Goal: Information Seeking & Learning: Get advice/opinions

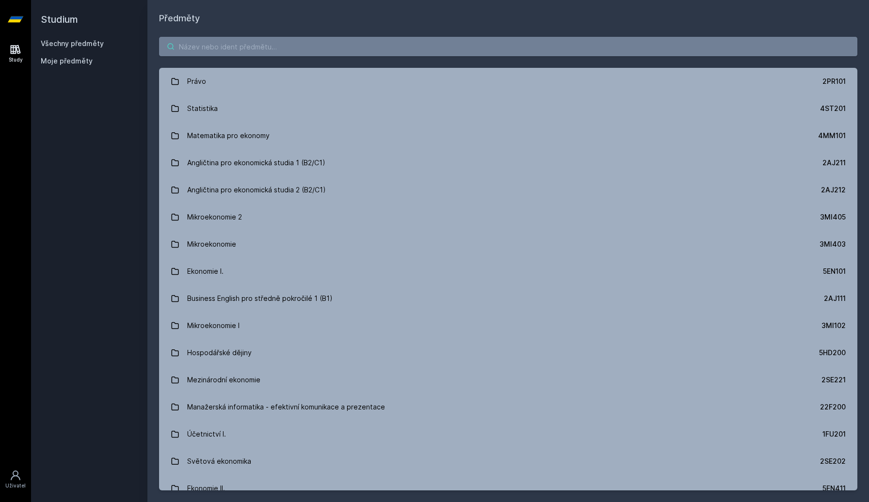
click at [340, 47] on input "search" at bounding box center [508, 46] width 698 height 19
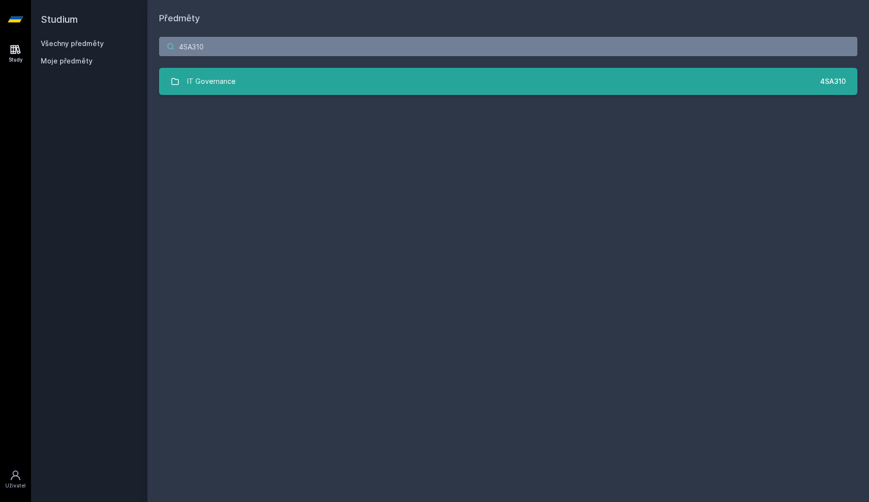
type input "4SA310"
click at [283, 76] on link "IT Governance 4SA310" at bounding box center [508, 81] width 698 height 27
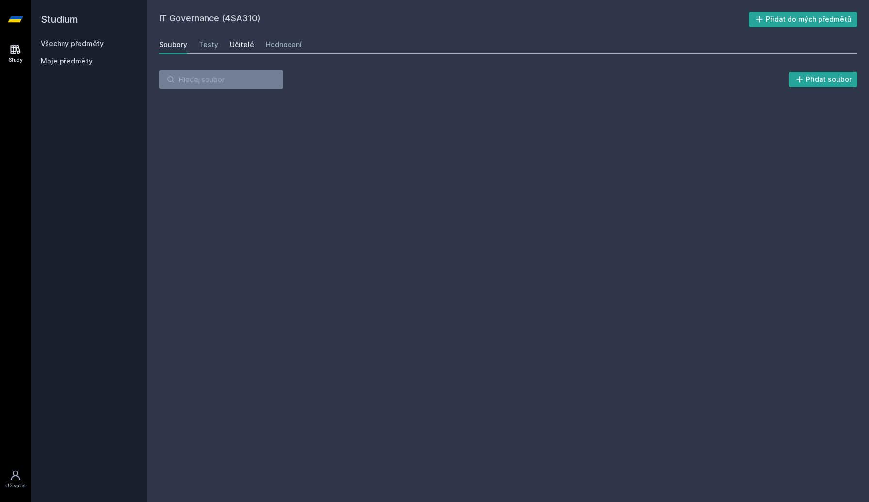
click at [246, 49] on link "Učitelé" at bounding box center [242, 44] width 24 height 19
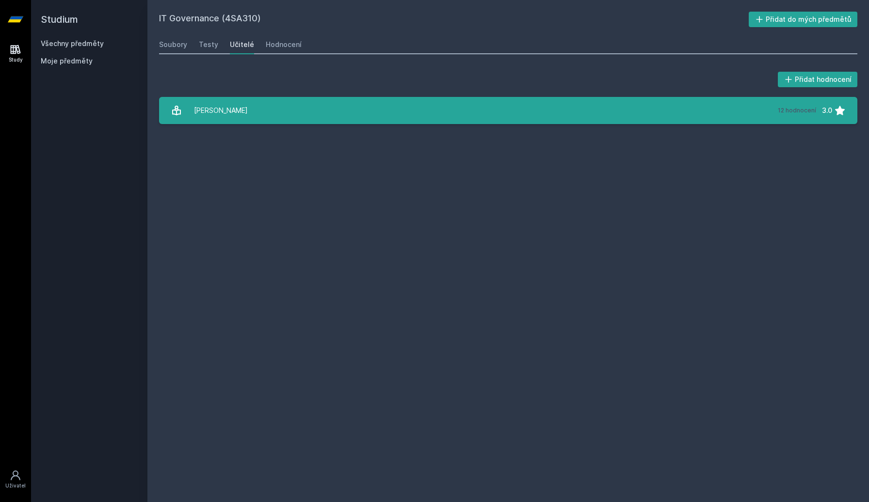
click at [254, 99] on link "[PERSON_NAME] 12 hodnocení 3.0" at bounding box center [508, 110] width 698 height 27
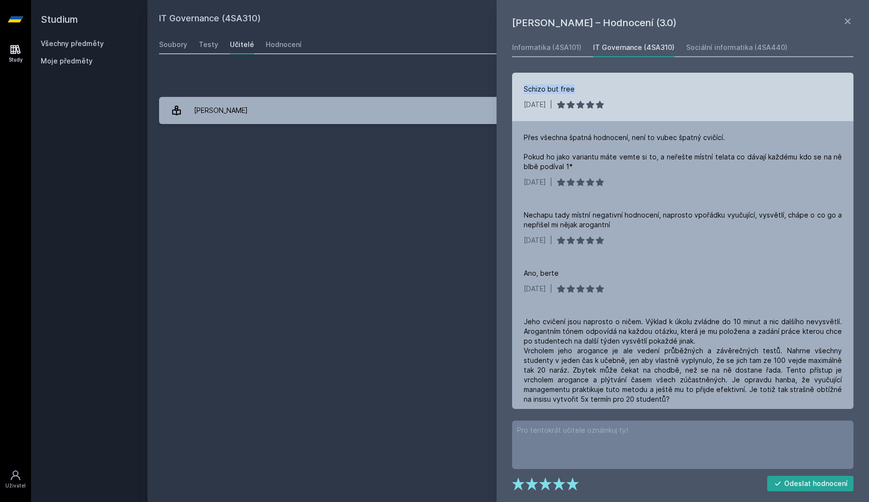
drag, startPoint x: 525, startPoint y: 86, endPoint x: 583, endPoint y: 86, distance: 57.7
click at [583, 86] on div "Schizo but free" at bounding box center [683, 89] width 318 height 10
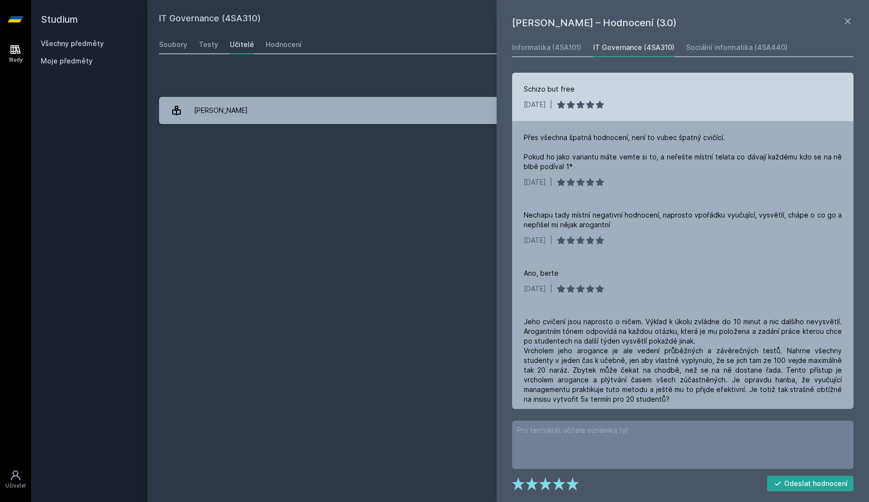
click at [583, 86] on div "Schizo but free" at bounding box center [683, 89] width 318 height 10
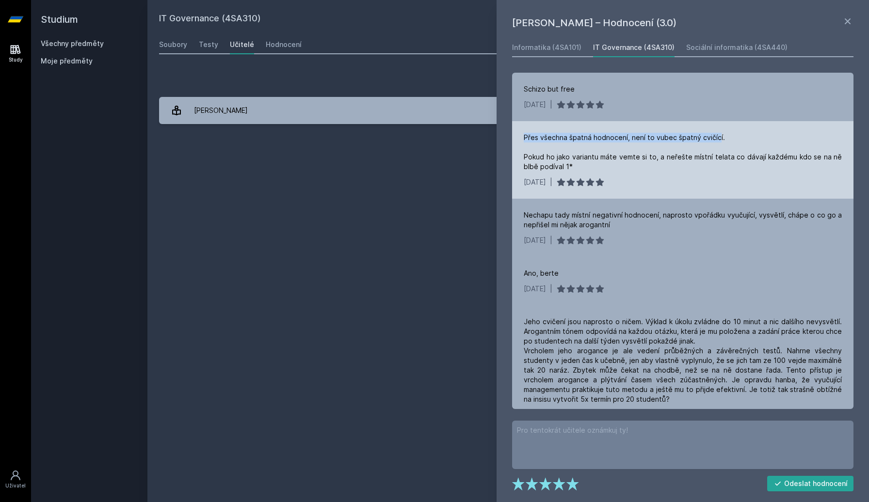
drag, startPoint x: 525, startPoint y: 138, endPoint x: 715, endPoint y: 138, distance: 190.1
click at [715, 138] on div "Přes všechna špatná hodnocení, není to vubec špatný cvičící. Pokud ho jako vari…" at bounding box center [683, 152] width 318 height 39
drag, startPoint x: 607, startPoint y: 159, endPoint x: 723, endPoint y: 156, distance: 116.4
click at [723, 156] on div "Přes všechna špatná hodnocení, není to vubec špatný cvičící. Pokud ho jako vari…" at bounding box center [683, 152] width 318 height 39
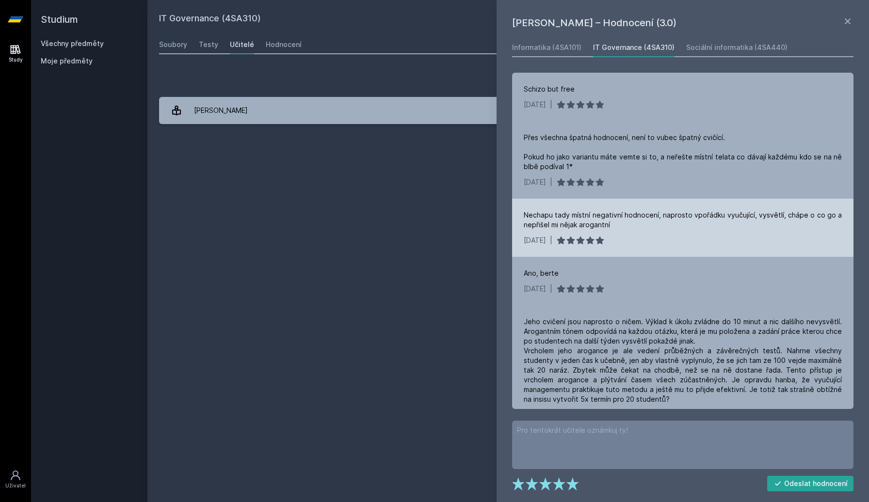
click at [647, 219] on div "Nechapu tady místní negativní hodnocení, naprosto vpořádku vyučující, vysvětlí,…" at bounding box center [683, 219] width 318 height 19
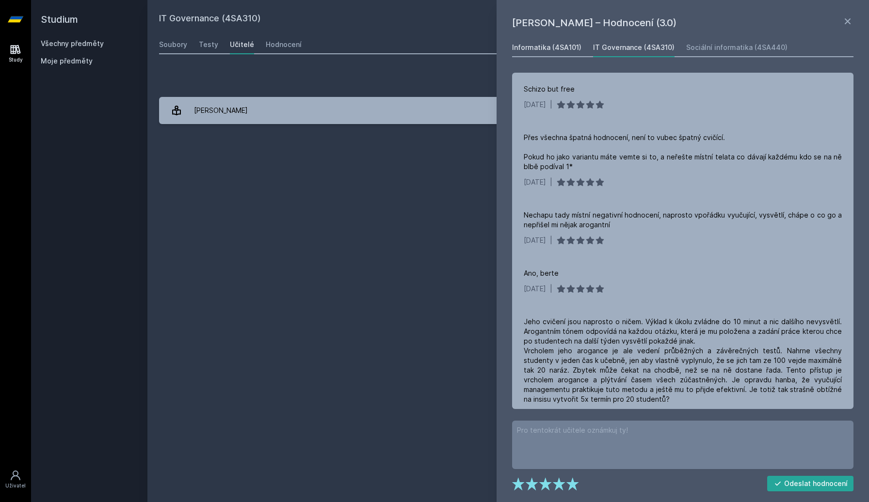
click at [549, 48] on div "Informatika (4SA101)" at bounding box center [546, 48] width 69 height 10
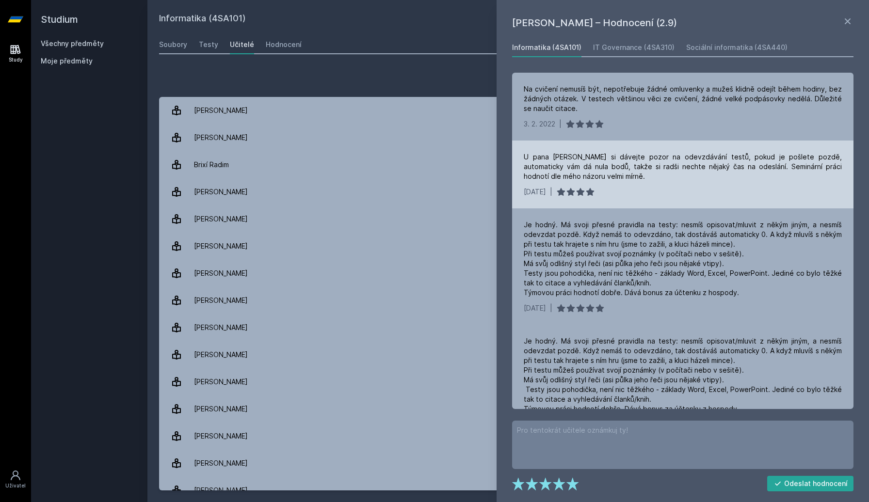
click at [690, 178] on div "U pana [PERSON_NAME] si dávejte pozor na odevzdávání testů, pokud je pošlete po…" at bounding box center [683, 166] width 318 height 29
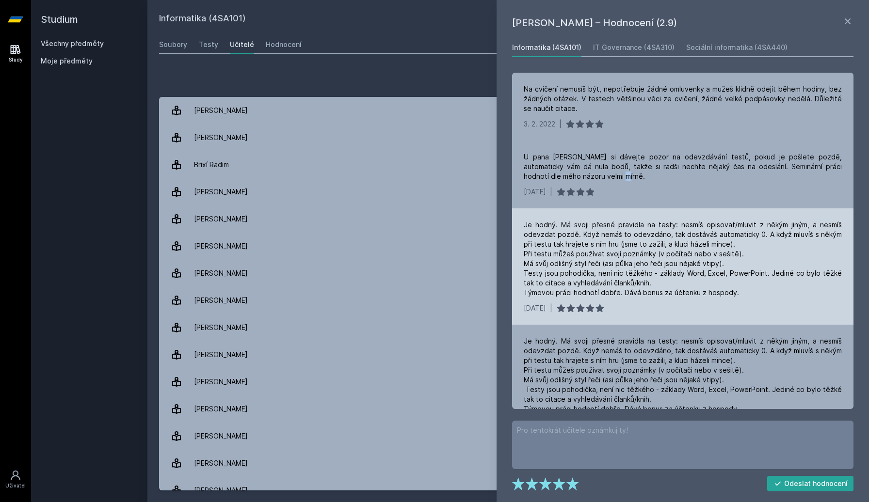
click at [645, 238] on div "Je hodný. Má svoji přesné pravidla na testy: nesmíš opisovat/mluvit z někým jin…" at bounding box center [683, 259] width 318 height 78
click at [675, 218] on div "Je hodný. Má svoji přesné pravidla na testy: nesmíš opisovat/mluvit z někým jin…" at bounding box center [682, 266] width 341 height 116
click at [669, 226] on div "Je hodný. Má svoji přesné pravidla na testy: nesmíš opisovat/mluvit z někým jin…" at bounding box center [683, 259] width 318 height 78
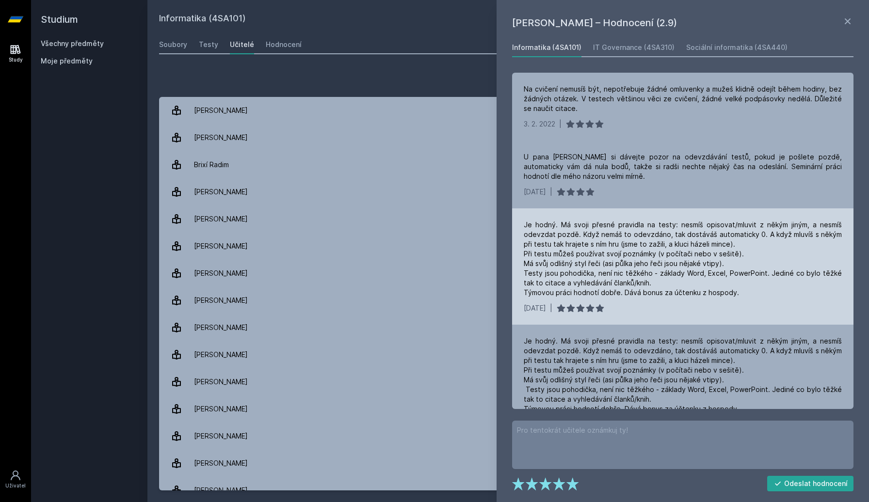
click at [669, 226] on div "Je hodný. Má svoji přesné pravidla na testy: nesmíš opisovat/mluvit z někým jin…" at bounding box center [683, 259] width 318 height 78
click at [568, 234] on div "Je hodný. Má svoji přesné pravidla na testy: nesmíš opisovat/mluvit z někým jin…" at bounding box center [683, 259] width 318 height 78
click at [642, 234] on div "Je hodný. Má svoji přesné pravidla na testy: nesmíš opisovat/mluvit z někým jin…" at bounding box center [683, 259] width 318 height 78
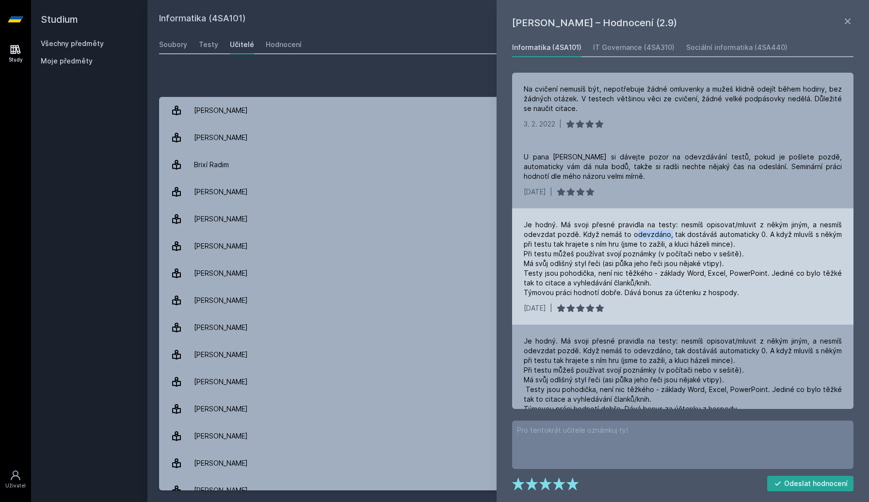
click at [698, 237] on div "Je hodný. Má svoji přesné pravidla na testy: nesmíš opisovat/mluvit z někým jin…" at bounding box center [683, 259] width 318 height 78
click at [612, 241] on div "Je hodný. Má svoji přesné pravidla na testy: nesmíš opisovat/mluvit z někým jin…" at bounding box center [683, 259] width 318 height 78
click at [582, 246] on div "Je hodný. Má svoji přesné pravidla na testy: nesmíš opisovat/mluvit z někým jin…" at bounding box center [683, 259] width 318 height 78
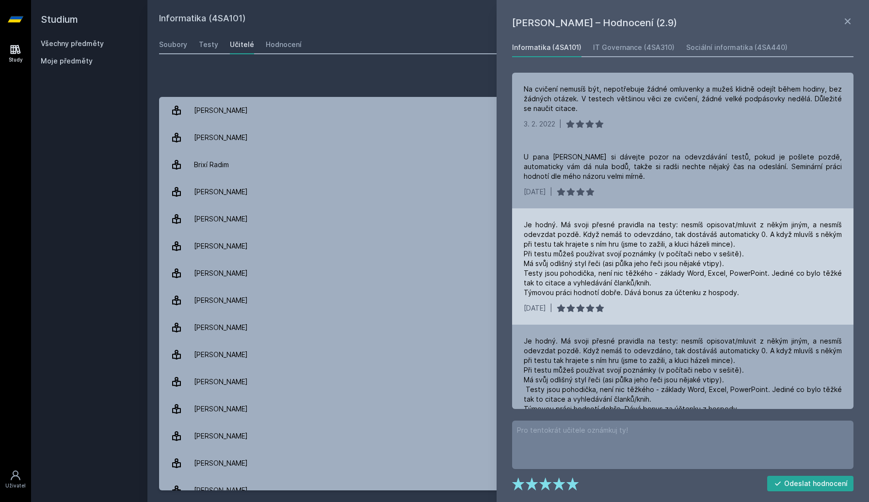
click at [582, 246] on div "Je hodný. Má svoji přesné pravidla na testy: nesmíš opisovat/mluvit z někým jin…" at bounding box center [683, 259] width 318 height 78
click at [552, 247] on div "Je hodný. Má svoji přesné pravidla na testy: nesmíš opisovat/mluvit z někým jin…" at bounding box center [683, 259] width 318 height 78
click at [610, 245] on div "Je hodný. Má svoji přesné pravidla na testy: nesmíš opisovat/mluvit z někým jin…" at bounding box center [683, 259] width 318 height 78
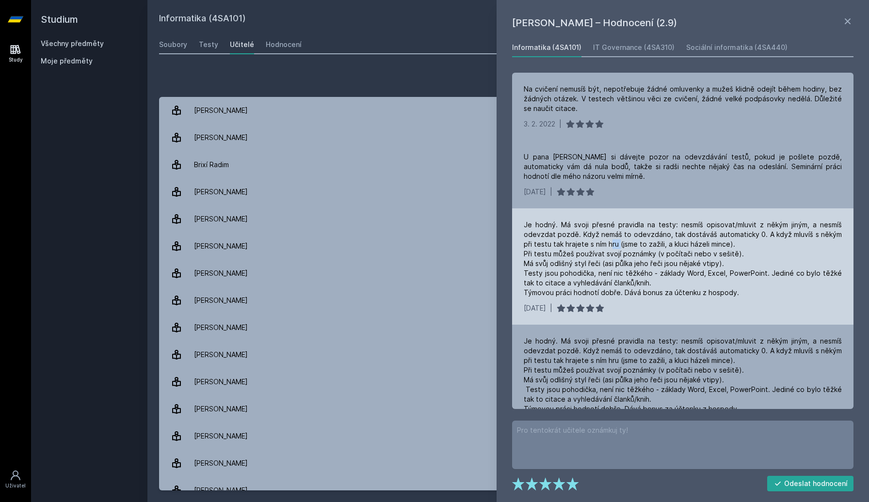
click at [568, 258] on div "Je hodný. Má svoji přesné pravidla na testy: nesmíš opisovat/mluvit z někým jin…" at bounding box center [683, 259] width 318 height 78
click at [611, 256] on div "Je hodný. Má svoji přesné pravidla na testy: nesmíš opisovat/mluvit z někým jin…" at bounding box center [683, 259] width 318 height 78
click at [644, 252] on div "Je hodný. Má svoji přesné pravidla na testy: nesmíš opisovat/mluvit z někým jin…" at bounding box center [683, 259] width 318 height 78
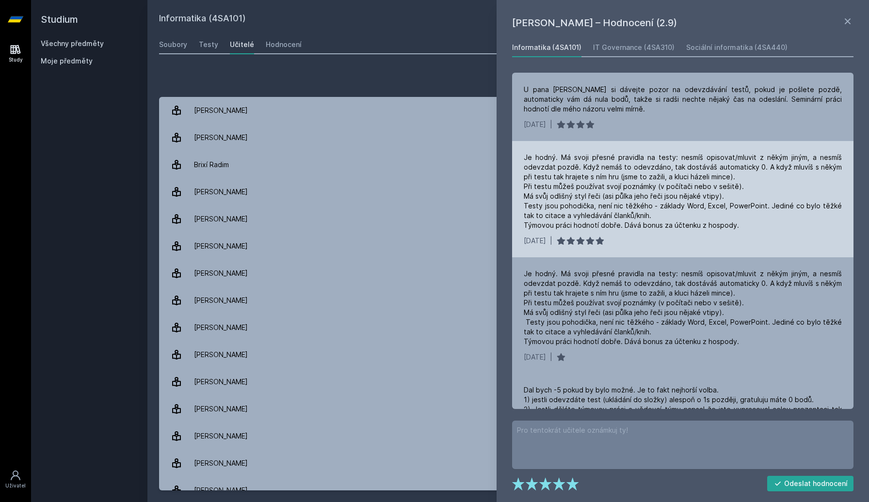
scroll to position [70, 0]
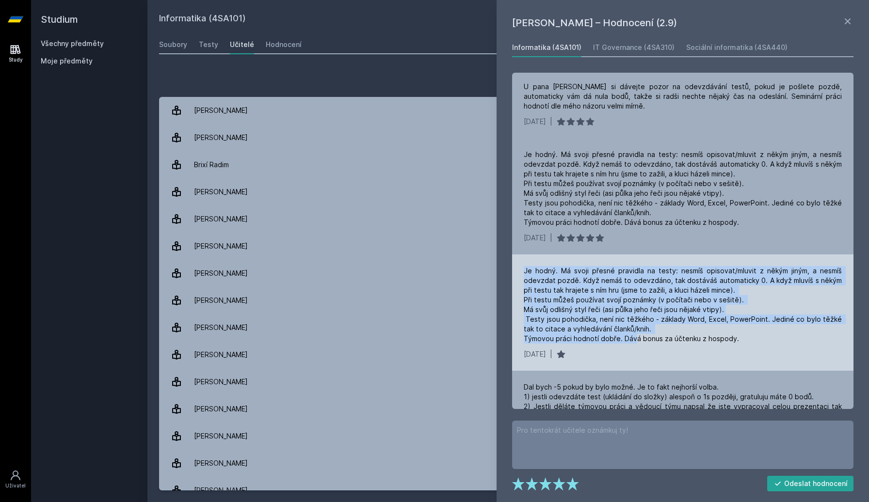
drag, startPoint x: 515, startPoint y: 271, endPoint x: 633, endPoint y: 335, distance: 134.3
click at [633, 335] on div "Je hodný. Má svoji přesné pravidla na testy: nesmíš opisovat/mluvit z někým jin…" at bounding box center [682, 313] width 341 height 116
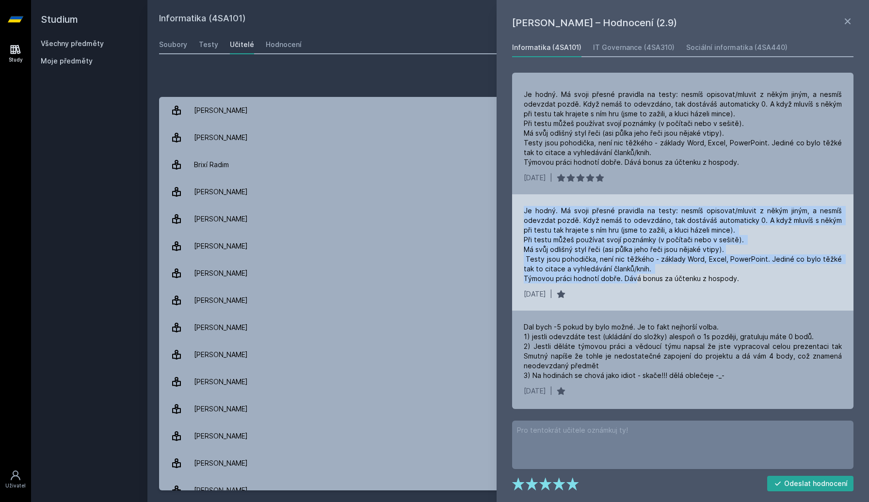
scroll to position [149, 0]
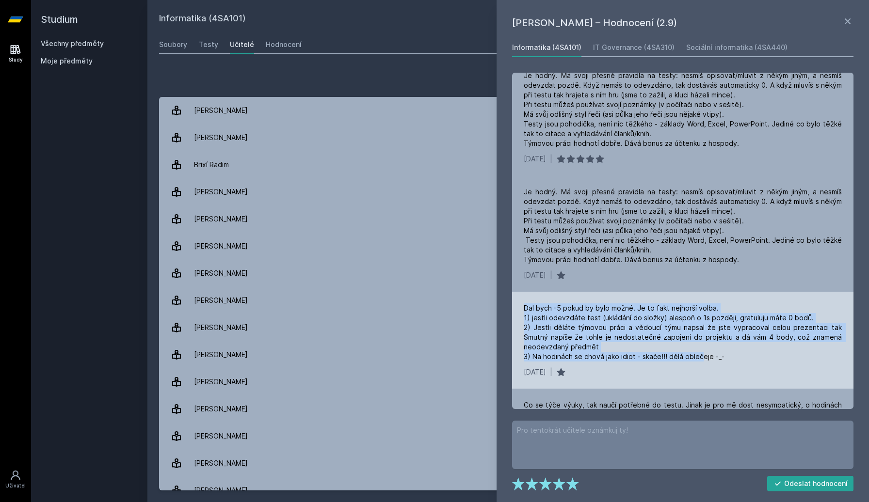
drag, startPoint x: 519, startPoint y: 312, endPoint x: 701, endPoint y: 356, distance: 186.8
click at [701, 356] on div "Dal bych -5 pokud by bylo možné. Je to fakt nejhorší volba. 1) jestli odevzdáte…" at bounding box center [682, 340] width 341 height 97
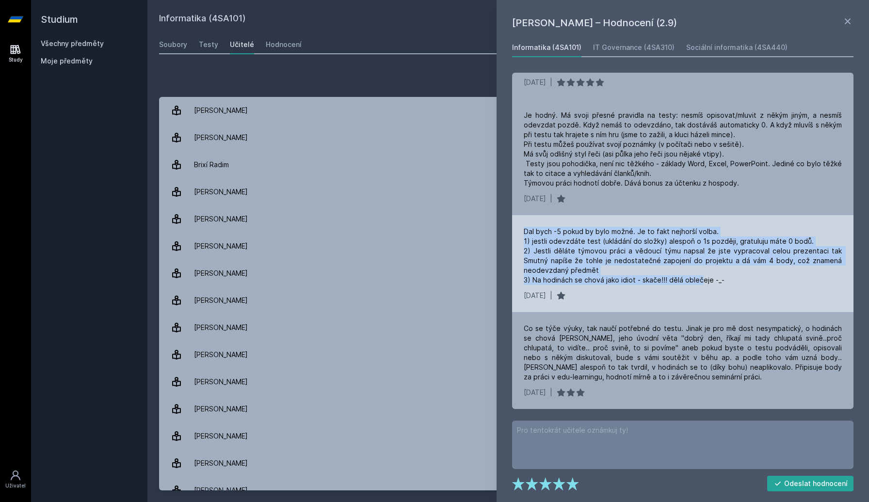
scroll to position [234, 0]
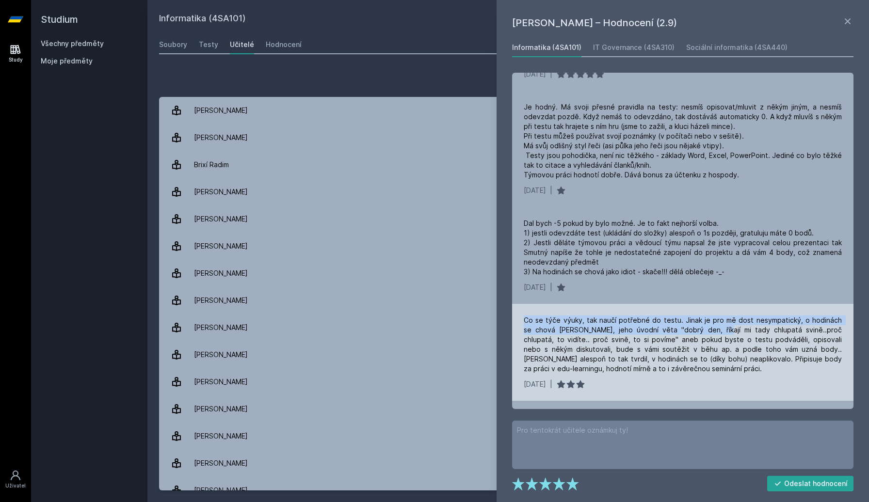
drag, startPoint x: 523, startPoint y: 318, endPoint x: 691, endPoint y: 331, distance: 168.8
click at [691, 331] on div "Co se týče výuky, tak naučí potřebné do testu. Jinak je pro mě dost nesympatick…" at bounding box center [682, 352] width 341 height 97
click at [612, 335] on div "Co se týče výuky, tak naučí potřebné do testu. Jinak je pro mě dost nesympatick…" at bounding box center [683, 345] width 318 height 58
drag, startPoint x: 634, startPoint y: 330, endPoint x: 799, endPoint y: 331, distance: 164.9
click at [799, 331] on div "Co se týče výuky, tak naučí potřebné do testu. Jinak je pro mě dost nesympatick…" at bounding box center [683, 345] width 318 height 58
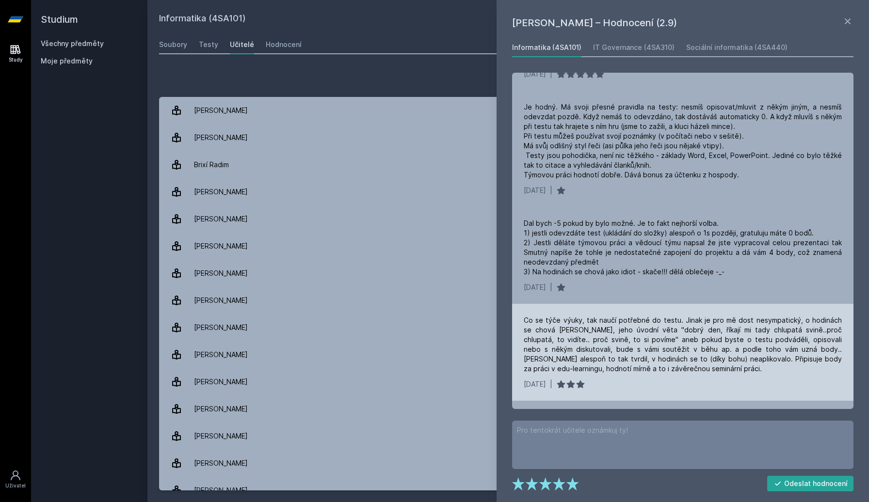
click at [635, 349] on div "Co se týče výuky, tak naučí potřebné do testu. Jinak je pro mě dost nesympatick…" at bounding box center [683, 345] width 318 height 58
click at [654, 350] on div "Co se týče výuky, tak naučí potřebné do testu. Jinak je pro mě dost nesympatick…" at bounding box center [683, 345] width 318 height 58
click at [673, 354] on div "Co se týče výuky, tak naučí potřebné do testu. Jinak je pro mě dost nesympatick…" at bounding box center [683, 345] width 318 height 58
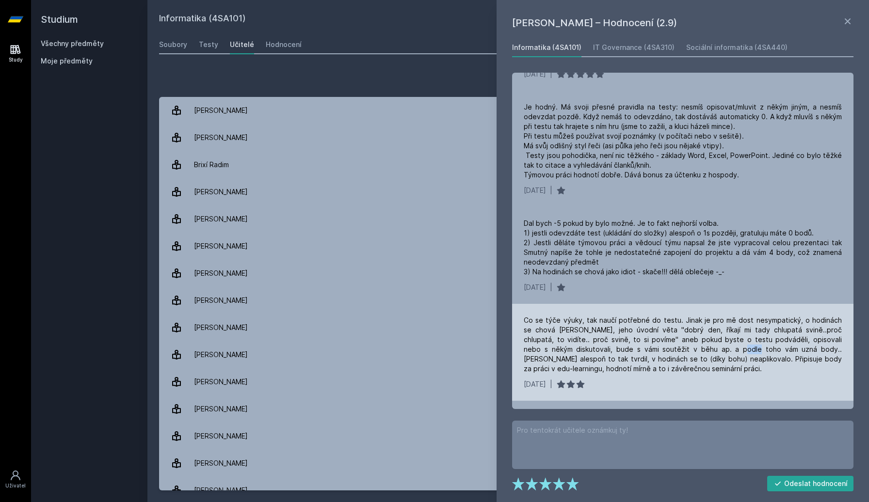
click at [673, 354] on div "Co se týče výuky, tak naučí potřebné do testu. Jinak je pro mě dost nesympatick…" at bounding box center [683, 345] width 318 height 58
click at [706, 354] on div "Co se týče výuky, tak naučí potřebné do testu. Jinak je pro mě dost nesympatick…" at bounding box center [683, 345] width 318 height 58
click at [685, 359] on div "Co se týče výuky, tak naučí potřebné do testu. Jinak je pro mě dost nesympatick…" at bounding box center [683, 345] width 318 height 58
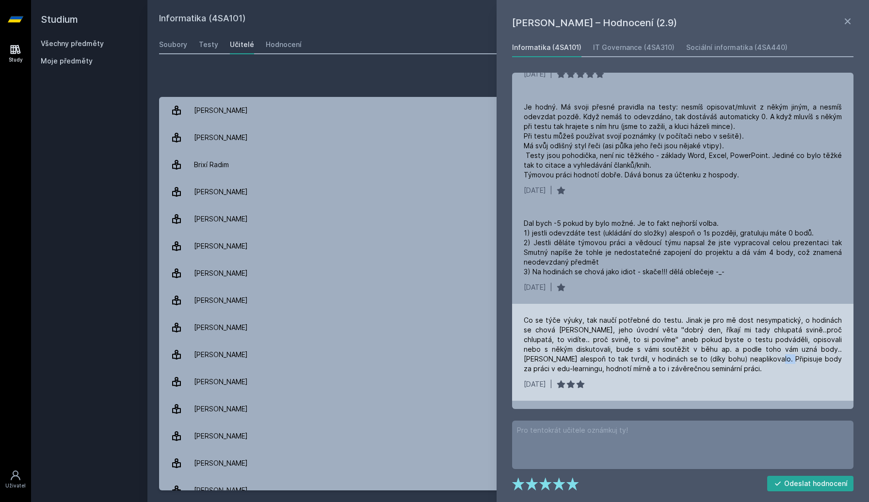
click at [655, 358] on div "Co se týče výuky, tak naučí potřebné do testu. Jinak je pro mě dost nesympatick…" at bounding box center [683, 345] width 318 height 58
click at [635, 362] on div "Co se týče výuky, tak naučí potřebné do testu. Jinak je pro mě dost nesympatick…" at bounding box center [683, 345] width 318 height 58
click at [672, 362] on div "Co se týče výuky, tak naučí potřebné do testu. Jinak je pro mě dost nesympatick…" at bounding box center [683, 345] width 318 height 58
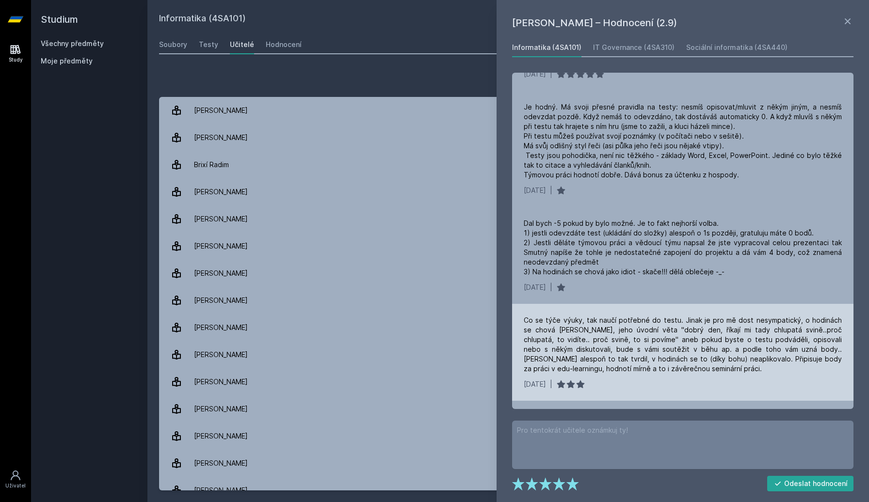
click at [672, 362] on div "Co se týče výuky, tak naučí potřebné do testu. Jinak je pro mě dost nesympatick…" at bounding box center [683, 345] width 318 height 58
click at [661, 380] on div "[DATE] |" at bounding box center [683, 385] width 318 height 10
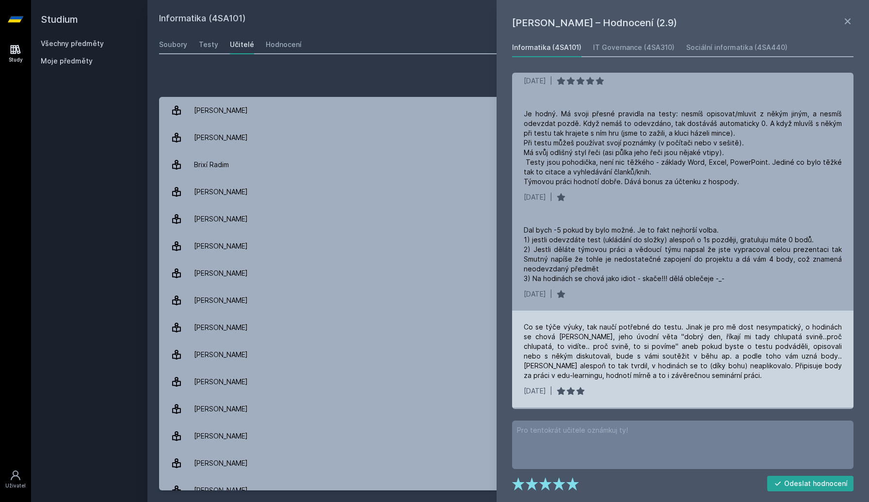
scroll to position [0, 0]
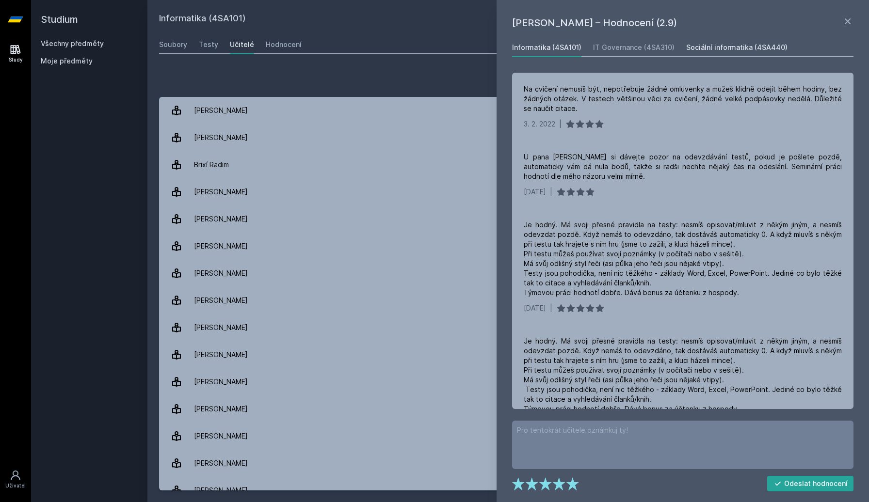
click at [726, 40] on link "Sociální informatika (4SA440)" at bounding box center [736, 47] width 101 height 19
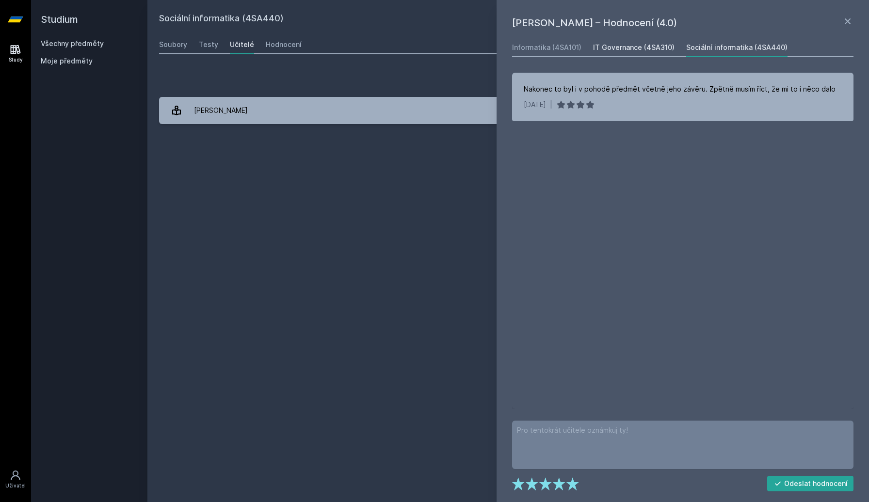
click at [626, 48] on div "IT Governance (4SA310)" at bounding box center [633, 48] width 81 height 10
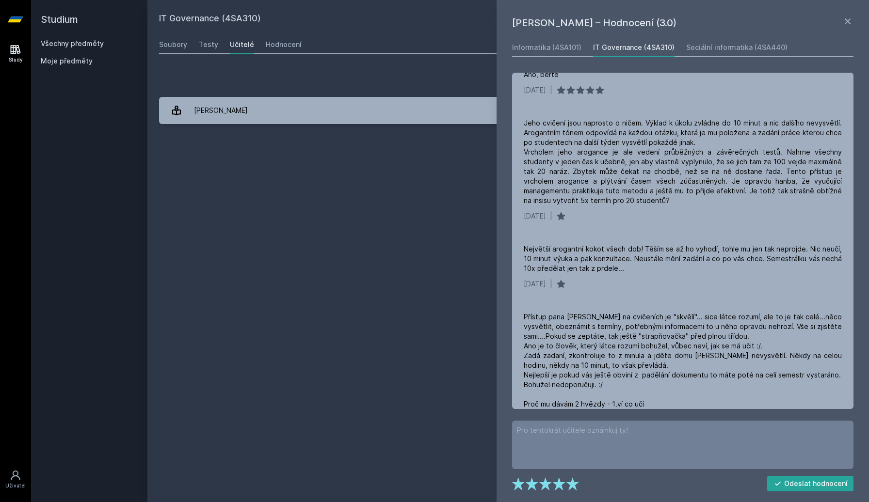
scroll to position [210, 0]
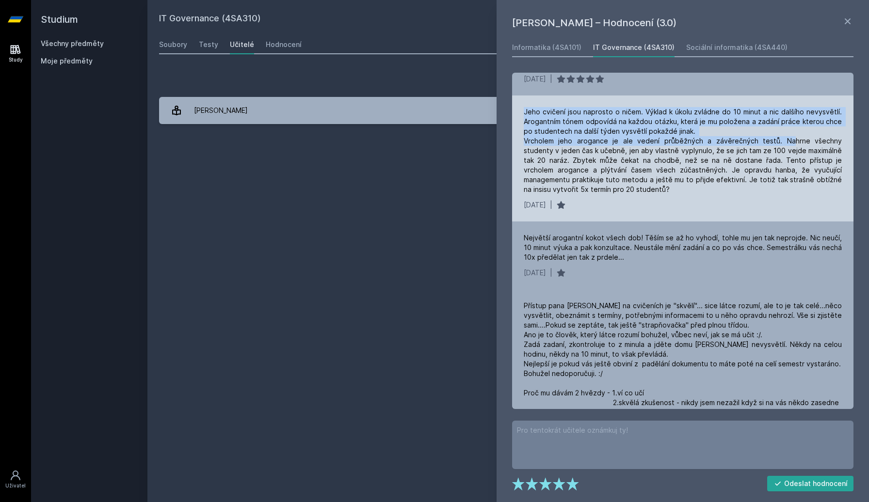
drag, startPoint x: 520, startPoint y: 112, endPoint x: 764, endPoint y: 142, distance: 245.2
click at [764, 142] on div "Jeho cvičení jsou naprosto o ničem. Výklad k úkolu zvládne do 10 minut a nic da…" at bounding box center [682, 159] width 341 height 126
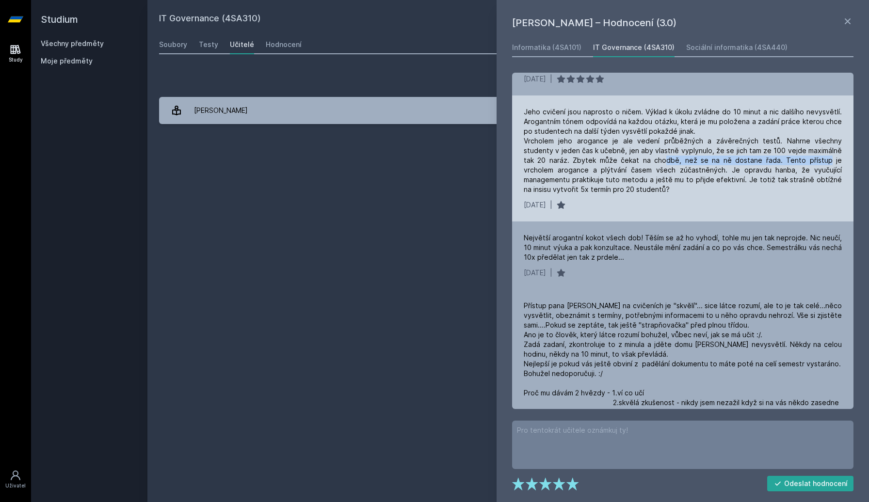
drag, startPoint x: 610, startPoint y: 161, endPoint x: 762, endPoint y: 161, distance: 152.3
click at [762, 161] on div "Jeho cvičení jsou naprosto o ničem. Výklad k úkolu zvládne do 10 minut a nic da…" at bounding box center [683, 150] width 318 height 87
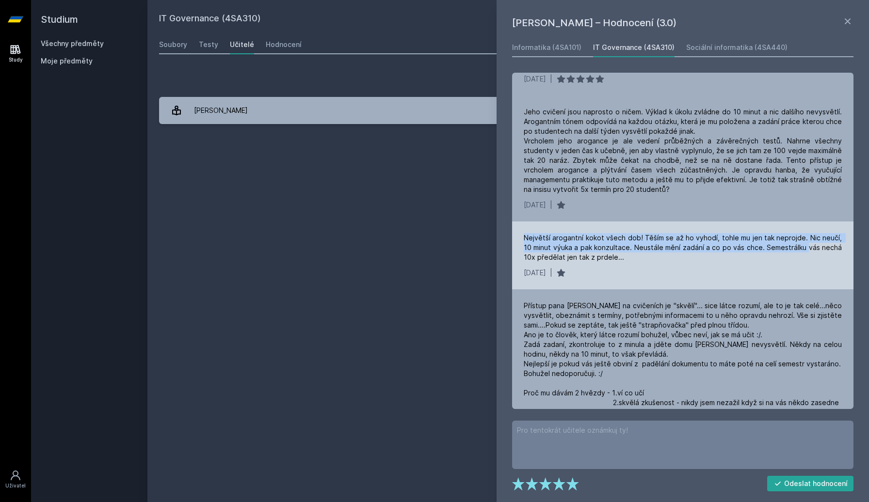
drag, startPoint x: 521, startPoint y: 234, endPoint x: 798, endPoint y: 245, distance: 277.1
click at [798, 245] on div "Největší arogantní kokot všech dob! Těším se až ho vyhodí, tohle mu jen tak nep…" at bounding box center [682, 256] width 341 height 68
click at [816, 241] on div "Největší arogantní kokot všech dob! Těším se až ho vyhodí, tohle mu jen tak nep…" at bounding box center [683, 247] width 318 height 29
drag, startPoint x: 801, startPoint y: 240, endPoint x: 625, endPoint y: 250, distance: 176.3
click at [625, 250] on div "Největší arogantní kokot všech dob! Těším se až ho vyhodí, tohle mu jen tak nep…" at bounding box center [683, 247] width 318 height 29
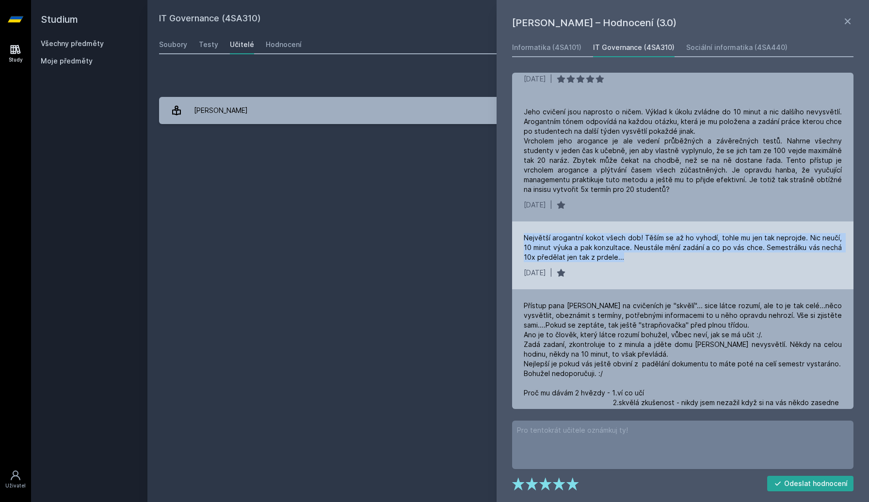
drag, startPoint x: 519, startPoint y: 240, endPoint x: 665, endPoint y: 256, distance: 146.9
click at [665, 256] on div "Největší arogantní kokot všech dob! Těším se až ho vyhodí, tohle mu jen tak nep…" at bounding box center [682, 256] width 341 height 68
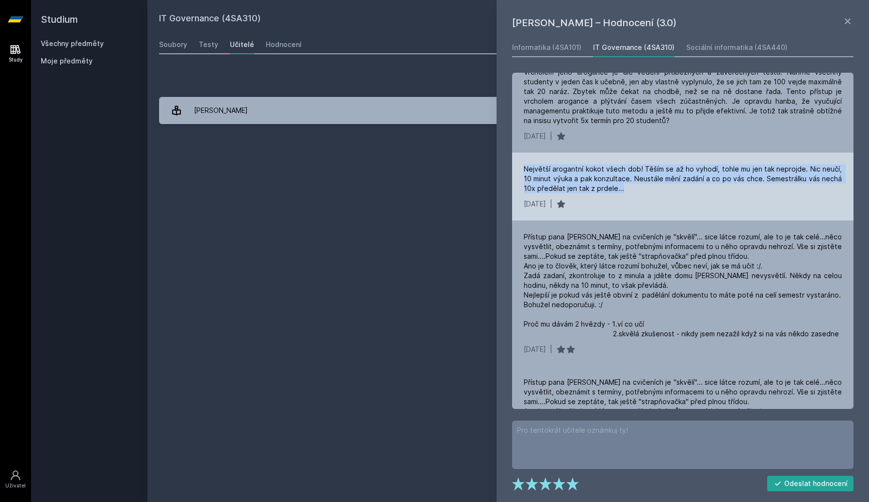
scroll to position [285, 0]
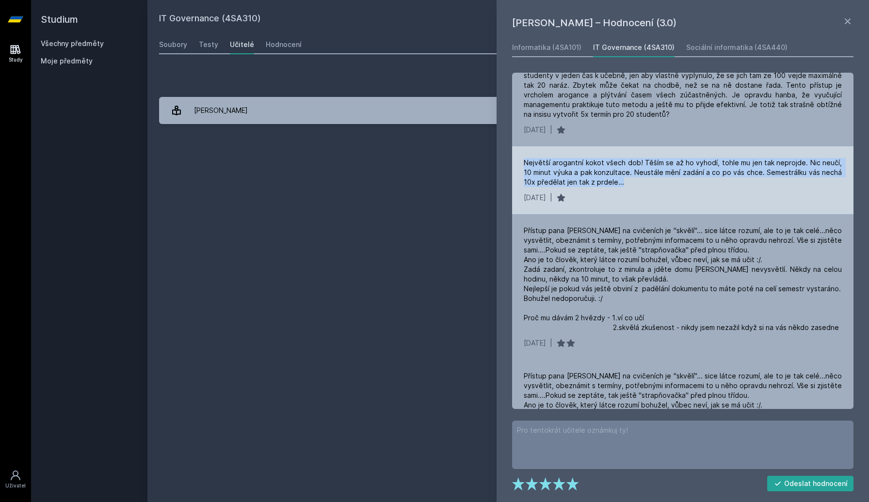
click at [665, 256] on div "Přístup pana [PERSON_NAME] na cvičeních je "skvělí"... sice látce rozumí, ale t…" at bounding box center [683, 279] width 318 height 107
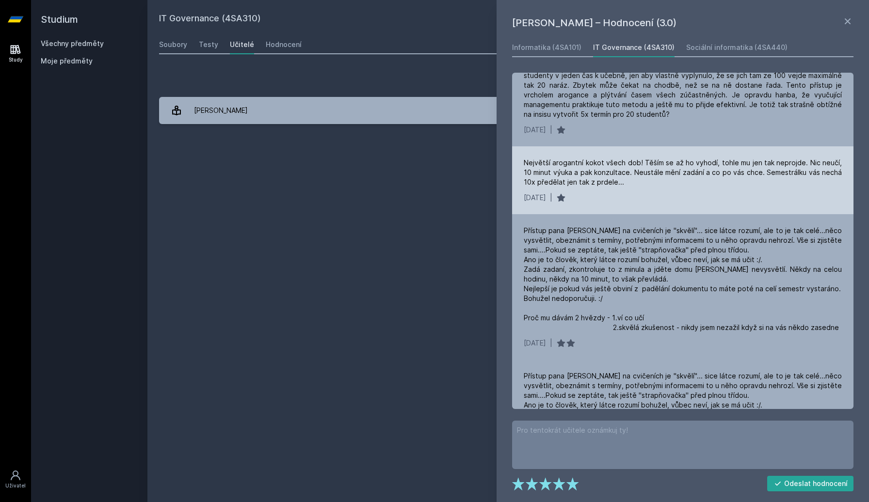
click at [665, 256] on div "Přístup pana [PERSON_NAME] na cvičeních je "skvělí"... sice látce rozumí, ale t…" at bounding box center [683, 279] width 318 height 107
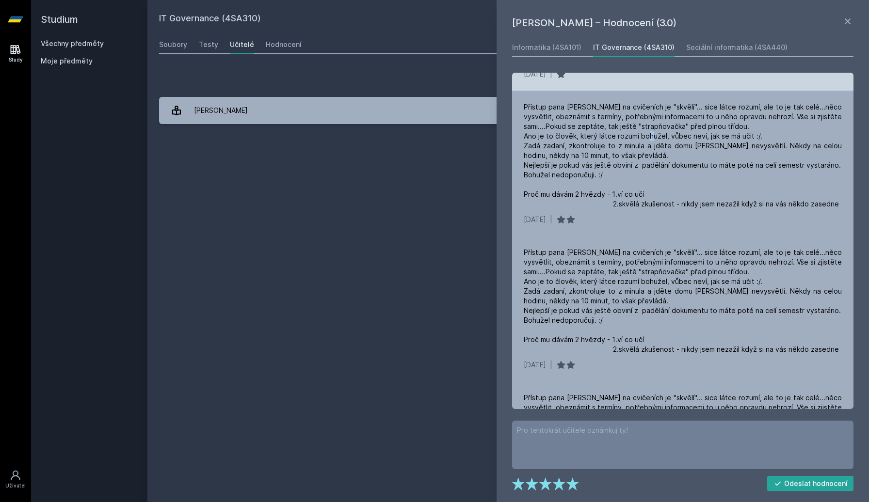
scroll to position [412, 0]
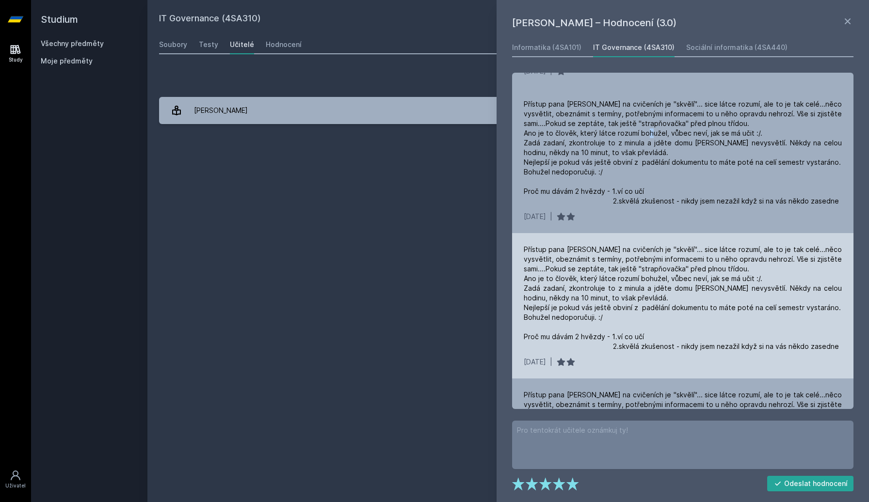
click at [651, 268] on div "Přístup pana [PERSON_NAME] na cvičeních je "skvělí"... sice látce rozumí, ale t…" at bounding box center [683, 298] width 318 height 107
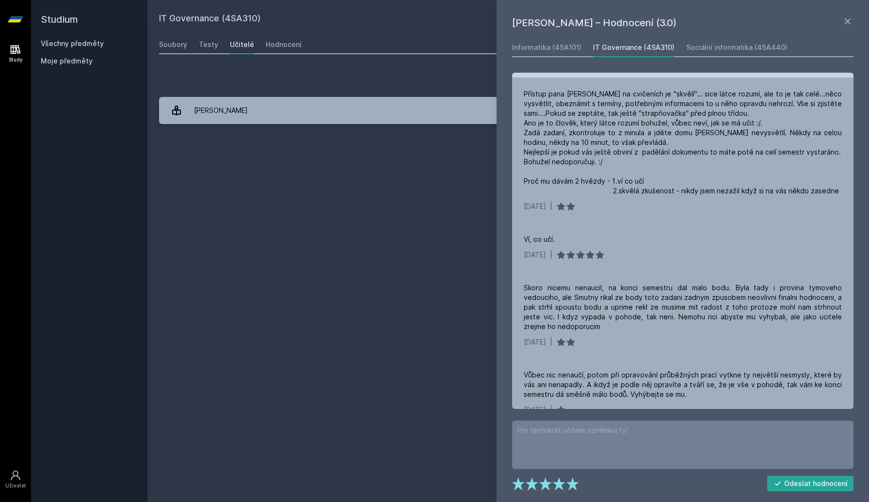
scroll to position [727, 0]
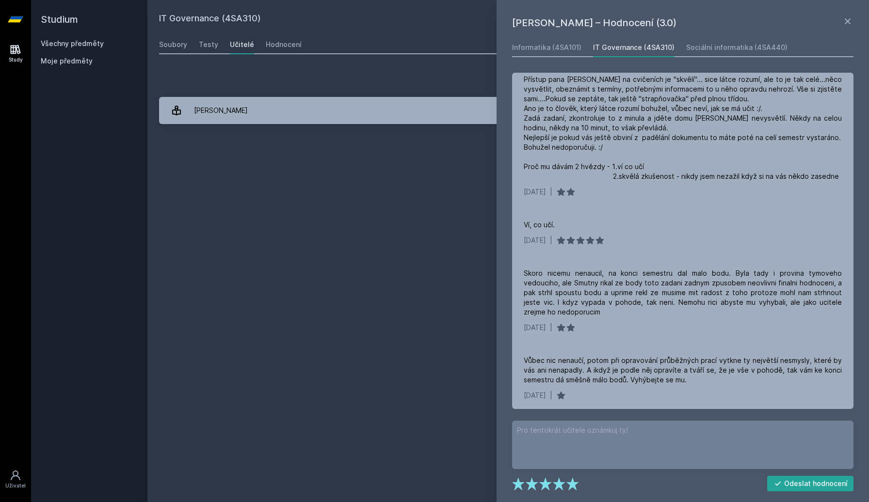
click at [616, 295] on div "Skoro nicemu nenaucil, na konci semestru dal malo bodu. Byla tady i provina tym…" at bounding box center [683, 293] width 318 height 48
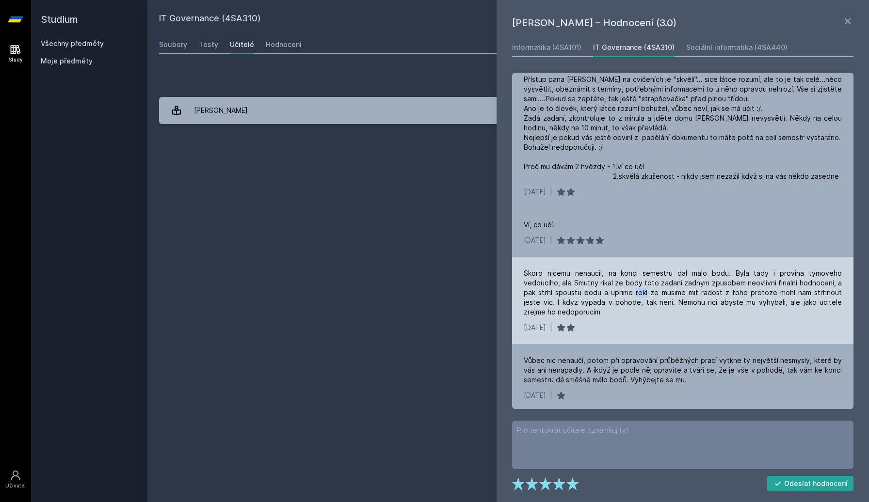
click at [602, 279] on div "Skoro nicemu nenaucil, na konci semestru dal malo bodu. Byla tady i provina tym…" at bounding box center [683, 293] width 318 height 48
click at [580, 281] on div "Skoro nicemu nenaucil, na konci semestru dal malo bodu. Byla tady i provina tym…" at bounding box center [683, 293] width 318 height 48
click at [649, 276] on div "Skoro nicemu nenaucil, na konci semestru dal malo bodu. Byla tady i provina tym…" at bounding box center [683, 293] width 318 height 48
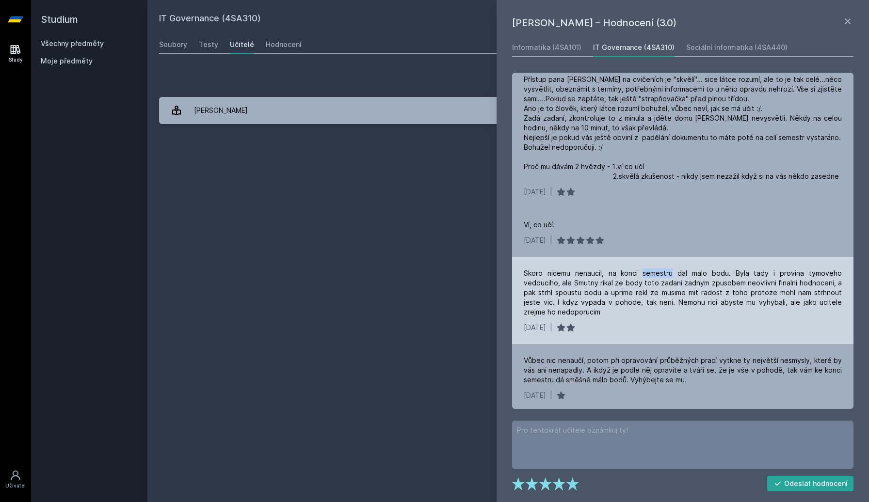
click at [704, 276] on div "Skoro nicemu nenaucil, na konci semestru dal malo bodu. Byla tady i provina tym…" at bounding box center [683, 293] width 318 height 48
click at [638, 290] on div "Skoro nicemu nenaucil, na konci semestru dal malo bodu. Byla tady i provina tym…" at bounding box center [683, 293] width 318 height 48
click at [619, 286] on div "Skoro nicemu nenaucil, na konci semestru dal malo bodu. Byla tady i provina tym…" at bounding box center [683, 293] width 318 height 48
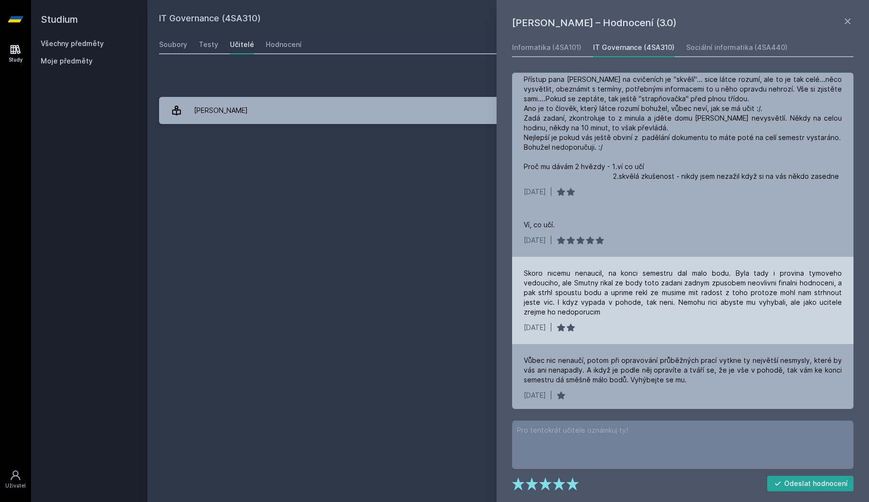
click at [619, 286] on div "Skoro nicemu nenaucil, na konci semestru dal malo bodu. Byla tady i provina tym…" at bounding box center [683, 293] width 318 height 48
click at [673, 286] on div "Skoro nicemu nenaucil, na konci semestru dal malo bodu. Byla tady i provina tym…" at bounding box center [683, 293] width 318 height 48
click at [724, 285] on div "Skoro nicemu nenaucil, na konci semestru dal malo bodu. Byla tady i provina tym…" at bounding box center [683, 293] width 318 height 48
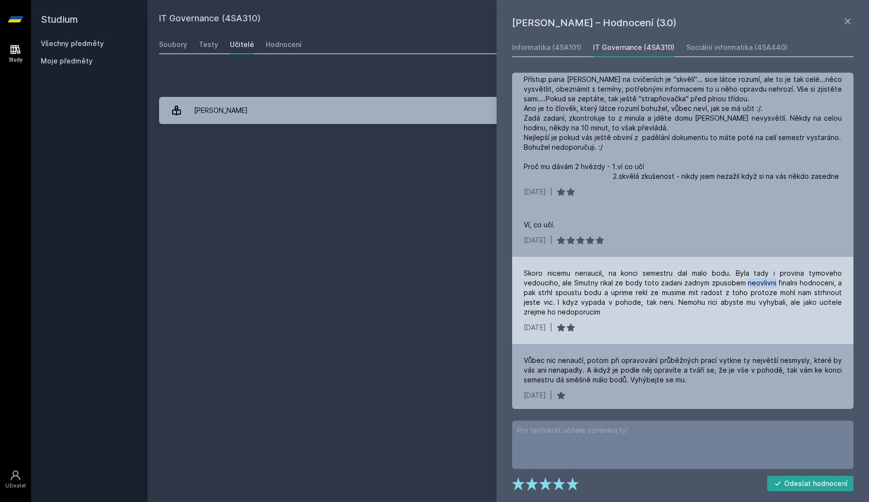
click at [678, 295] on div "Skoro nicemu nenaucil, na konci semestru dal malo bodu. Byla tady i provina tym…" at bounding box center [683, 293] width 318 height 48
drag, startPoint x: 603, startPoint y: 292, endPoint x: 622, endPoint y: 298, distance: 19.6
click at [622, 298] on div "Skoro nicemu nenaucil, na konci semestru dal malo bodu. Byla tady i provina tym…" at bounding box center [683, 293] width 318 height 48
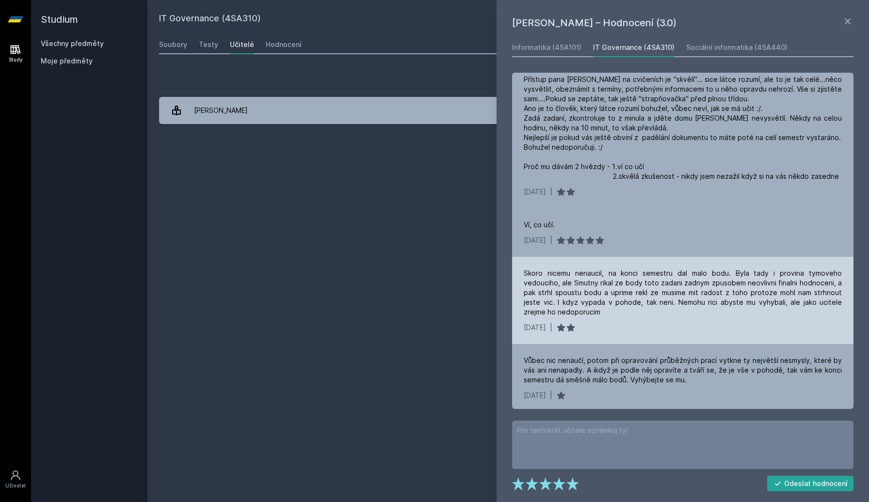
click at [628, 303] on div "Skoro nicemu nenaucil, na konci semestru dal malo bodu. Byla tady i provina tym…" at bounding box center [683, 293] width 318 height 48
click at [625, 311] on div "Skoro nicemu nenaucil, na konci semestru dal malo bodu. Byla tady i provina tym…" at bounding box center [683, 293] width 318 height 48
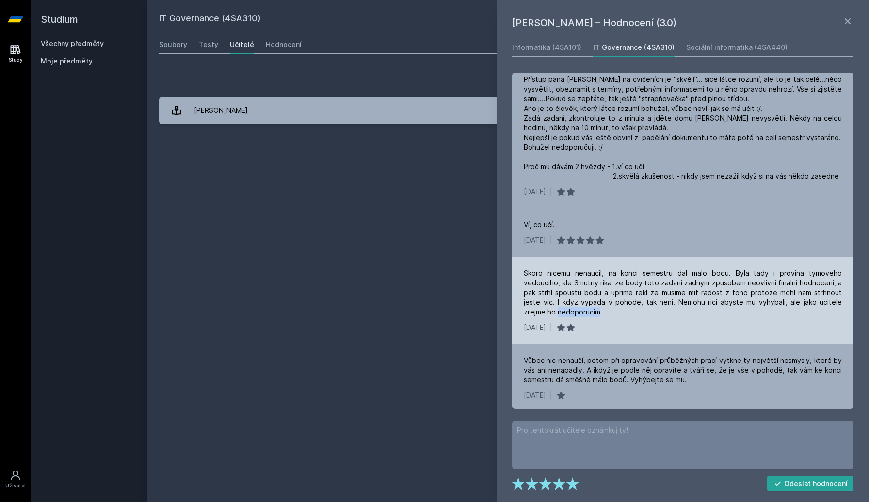
scroll to position [731, 0]
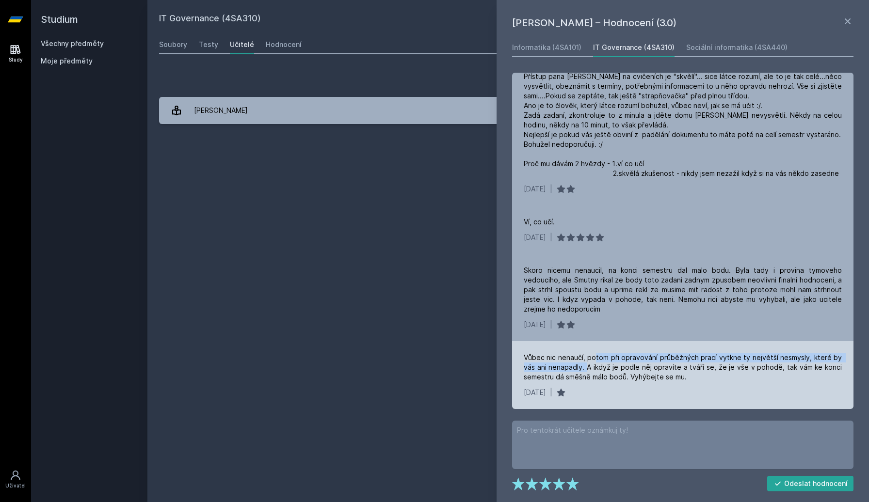
drag, startPoint x: 598, startPoint y: 360, endPoint x: 587, endPoint y: 369, distance: 13.9
click at [587, 369] on div "Vůbec nic nenaučí, potom při opravování průběžných prací vytkne ty největší nes…" at bounding box center [683, 367] width 318 height 29
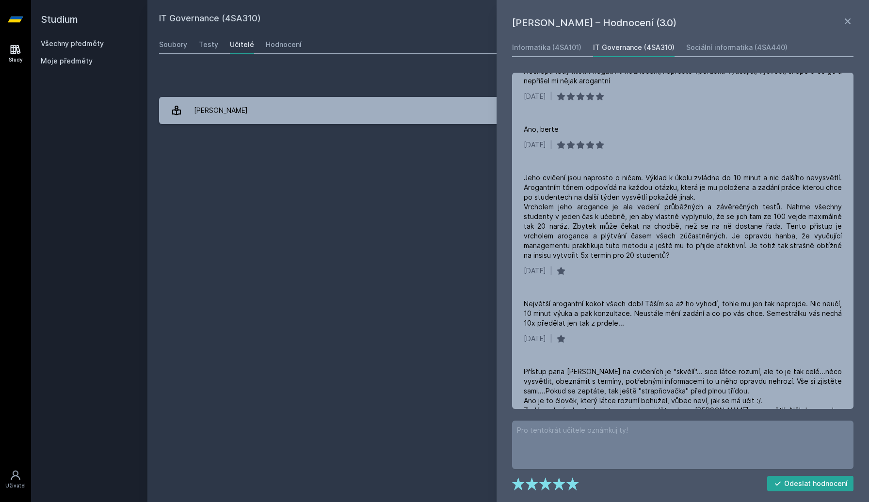
scroll to position [0, 0]
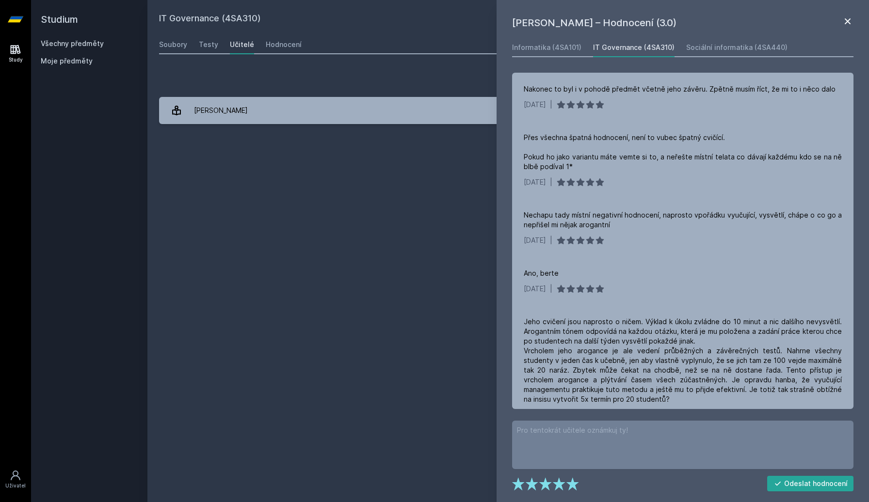
click at [845, 21] on icon at bounding box center [848, 22] width 12 height 12
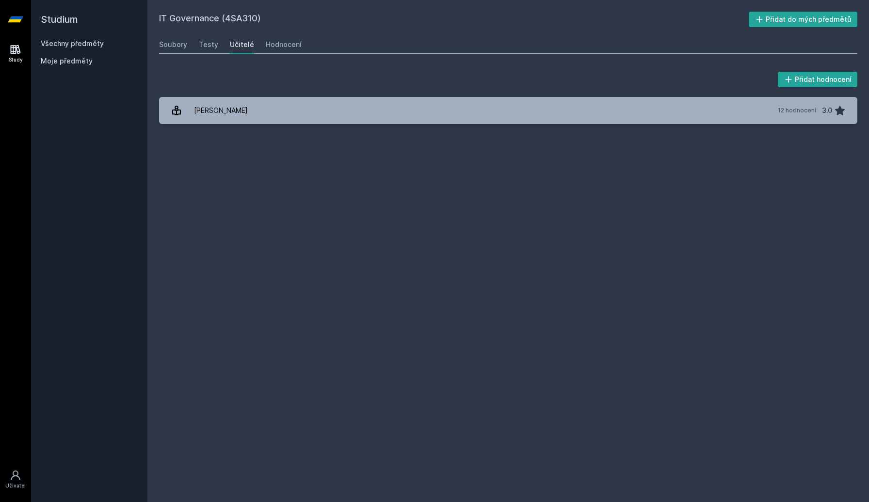
click at [166, 58] on div "Přidat hodnocení [PERSON_NAME] 12 hodnocení 3.0 [PERSON_NAME], něco se pokazilo." at bounding box center [507, 97] width 721 height 78
click at [166, 57] on div "IT Governance (4SA310) Přidat do mých předmětů [GEOGRAPHIC_DATA] Testy Učitelé …" at bounding box center [508, 251] width 698 height 479
click at [166, 48] on div "Soubory" at bounding box center [173, 45] width 28 height 10
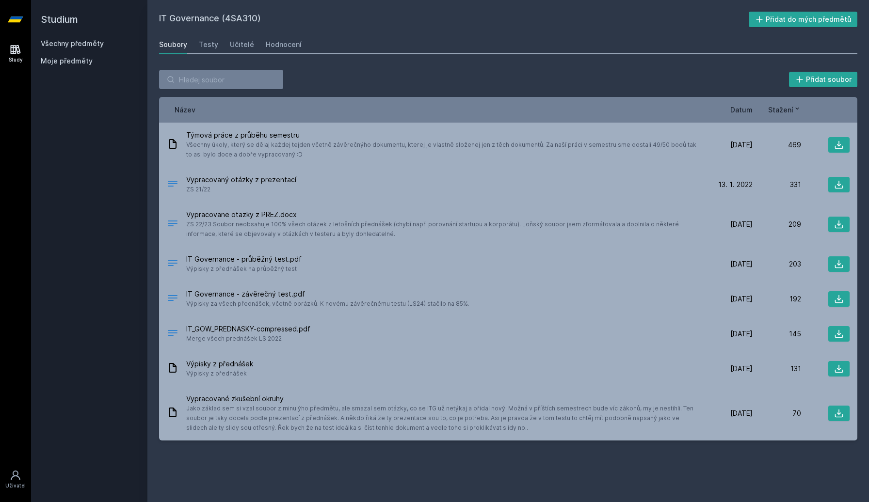
click at [742, 109] on span "Datum" at bounding box center [741, 110] width 22 height 10
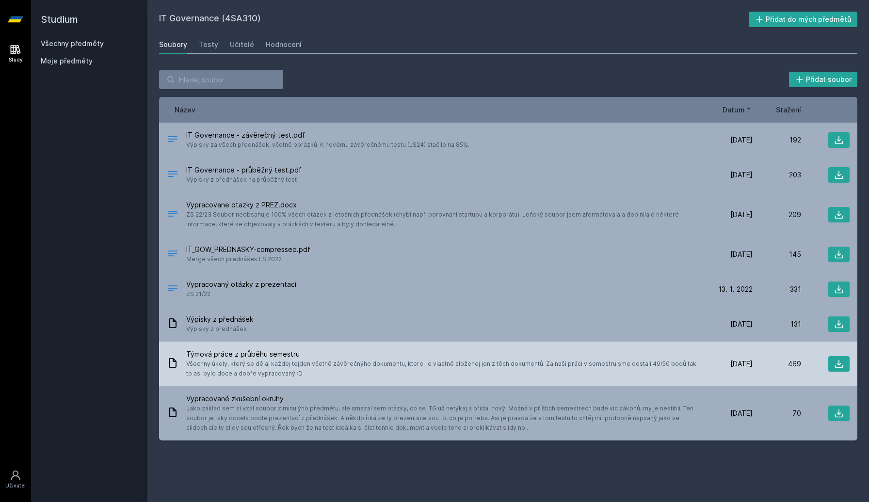
click at [289, 357] on span "Týmová práce z průběhu semestru" at bounding box center [443, 355] width 514 height 10
click at [313, 363] on span "Všechny úkoly, který se dělaj každej tejden včetně závěrečnýho dokumentu, ktere…" at bounding box center [443, 368] width 514 height 19
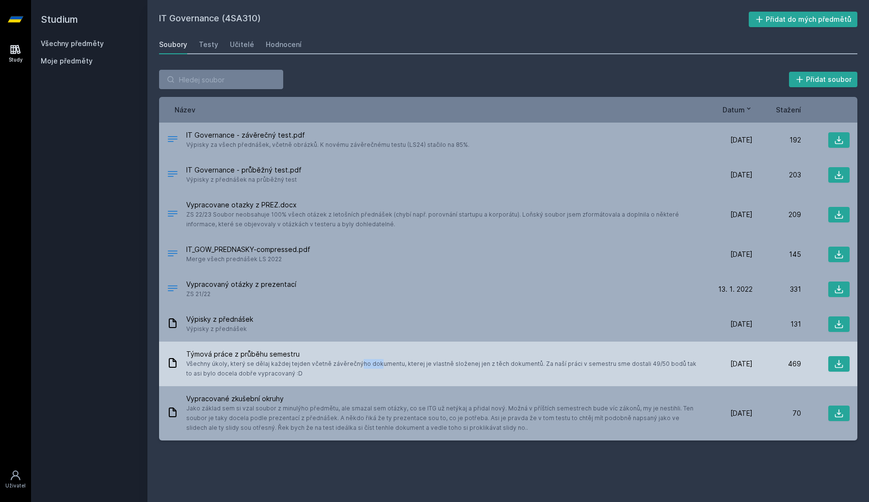
click at [313, 363] on span "Všechny úkoly, který se dělaj každej tejden včetně závěrečnýho dokumentu, ktere…" at bounding box center [443, 368] width 514 height 19
click at [836, 367] on icon at bounding box center [839, 364] width 10 height 10
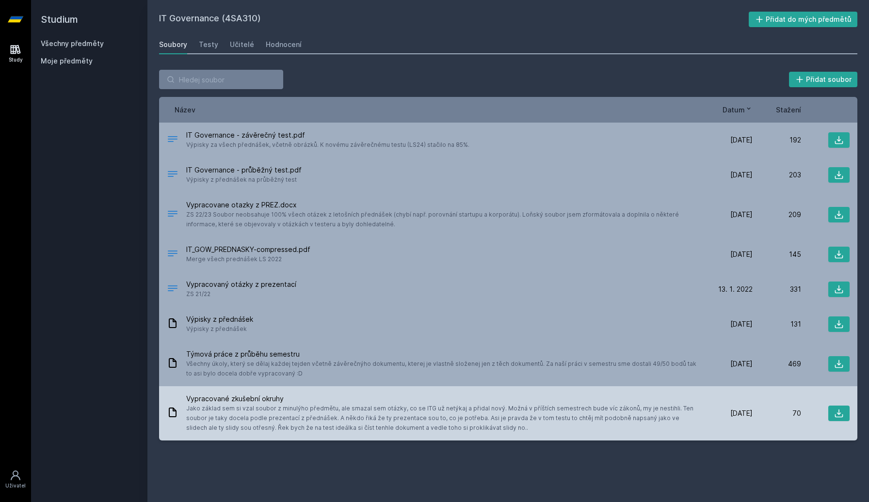
click at [296, 417] on span "Jako základ sem si vzal soubor z minulýho předmětu, ale smazal sem otázky, co s…" at bounding box center [443, 418] width 514 height 29
click at [295, 410] on span "Jako základ sem si vzal soubor z minulýho předmětu, ale smazal sem otázky, co s…" at bounding box center [443, 418] width 514 height 29
click at [350, 407] on span "Jako základ sem si vzal soubor z minulýho předmětu, ale smazal sem otázky, co s…" at bounding box center [443, 418] width 514 height 29
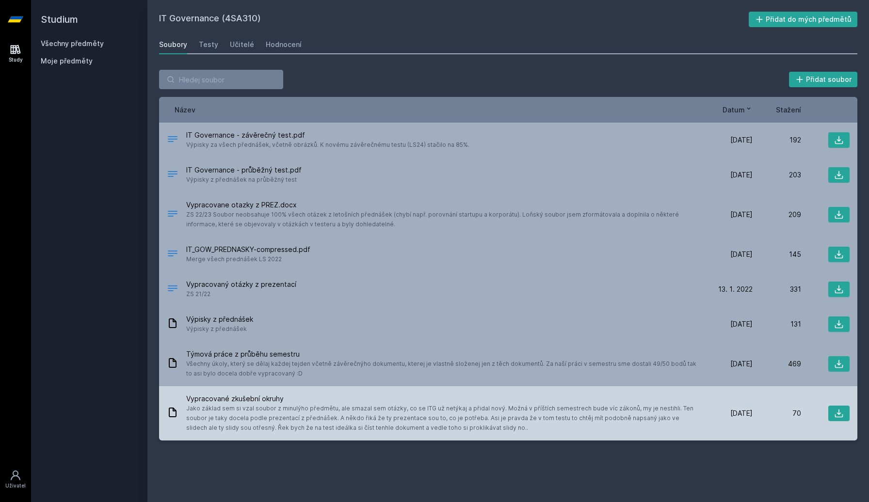
click at [350, 407] on span "Jako základ sem si vzal soubor z minulýho předmětu, ale smazal sem otázky, co s…" at bounding box center [443, 418] width 514 height 29
